Goal: Navigation & Orientation: Find specific page/section

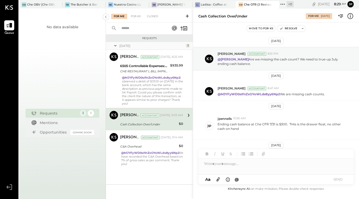
scroll to position [37, 0]
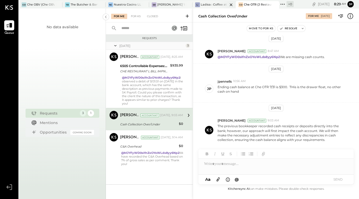
click at [214, 4] on div "Ladisa : Coffee at Lola's" at bounding box center [214, 5] width 27 height 4
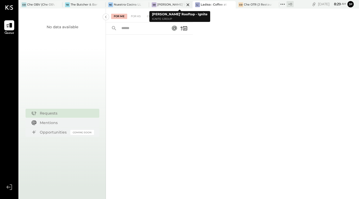
click at [171, 3] on div "[PERSON_NAME]' Rooftop - Ignite" at bounding box center [170, 5] width 27 height 4
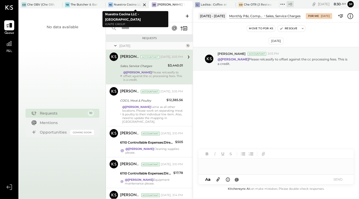
click at [129, 4] on div "Nuestra Cocina LLC - [GEOGRAPHIC_DATA]" at bounding box center [127, 5] width 27 height 4
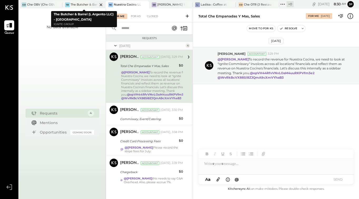
click at [88, 3] on div at bounding box center [96, 4] width 18 height 7
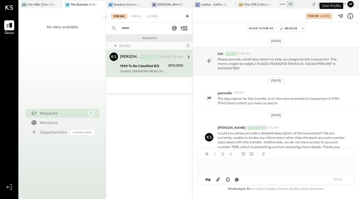
scroll to position [26, 0]
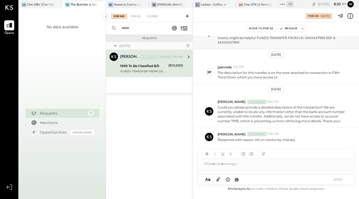
click at [88, 4] on div at bounding box center [96, 4] width 18 height 7
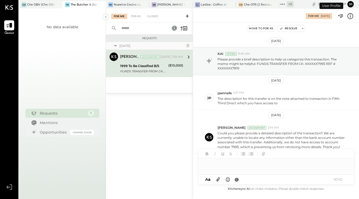
scroll to position [26, 0]
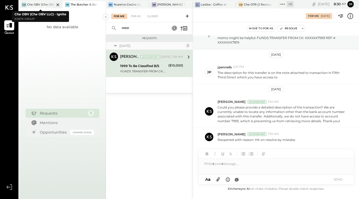
click at [41, 6] on div "Che OBV (Che OBV LLC) - Ignite" at bounding box center [40, 5] width 27 height 4
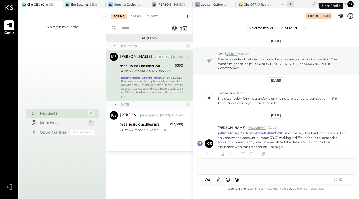
scroll to position [20, 0]
